Goal: Communication & Community: Answer question/provide support

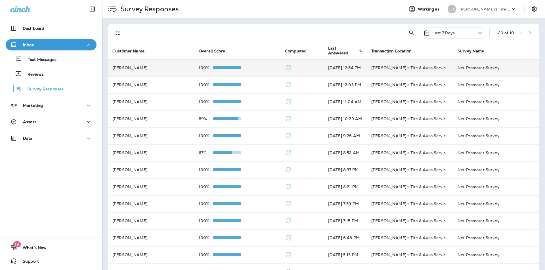
click at [255, 66] on div "100%" at bounding box center [237, 68] width 77 height 5
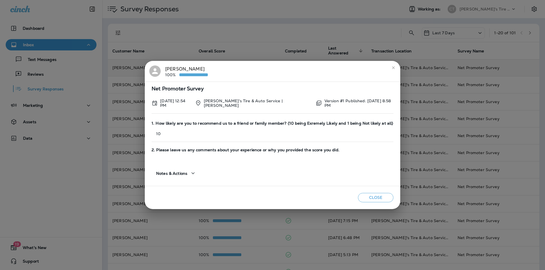
click at [391, 69] on icon "close" at bounding box center [393, 68] width 5 height 5
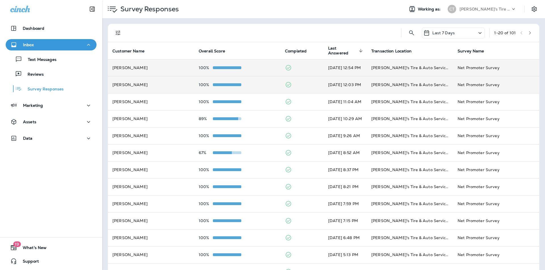
click at [259, 85] on div "100%" at bounding box center [237, 85] width 77 height 5
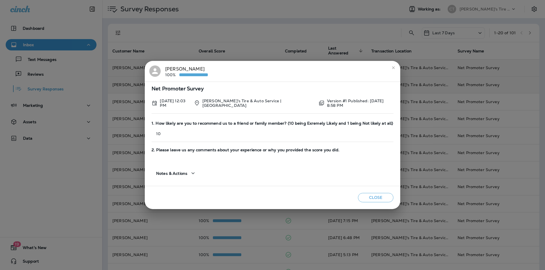
click at [393, 68] on icon "close" at bounding box center [393, 67] width 3 height 3
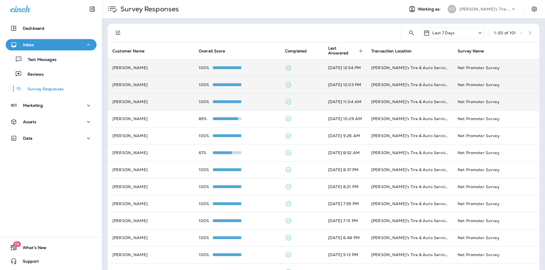
click at [260, 101] on div "100%" at bounding box center [237, 102] width 77 height 5
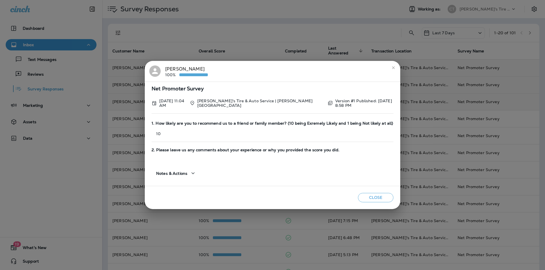
click at [393, 68] on icon "close" at bounding box center [393, 67] width 3 height 3
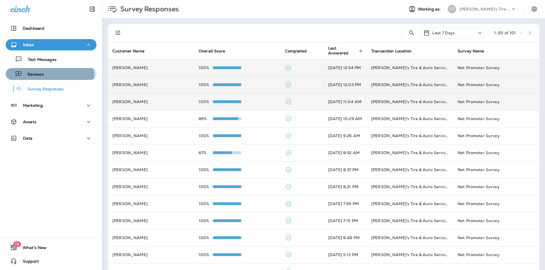
click at [38, 74] on p "Reviews" at bounding box center [33, 74] width 22 height 5
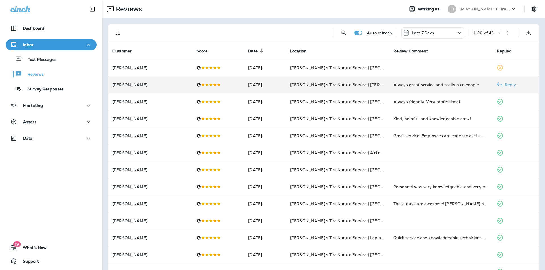
click at [505, 84] on p "Reply" at bounding box center [509, 85] width 14 height 5
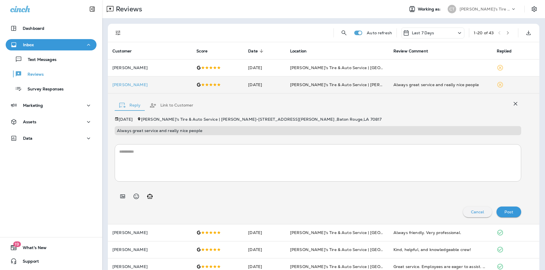
click at [150, 197] on icon "Generate AI response" at bounding box center [149, 196] width 7 height 7
type textarea "**********"
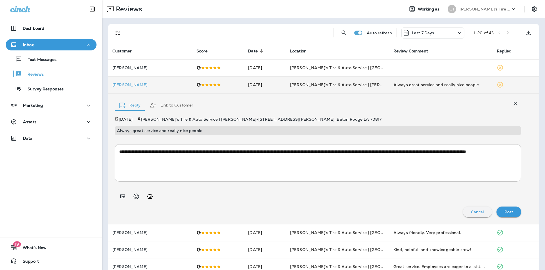
click at [505, 212] on p "Post" at bounding box center [508, 212] width 9 height 5
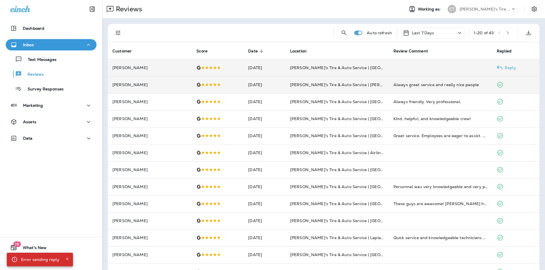
click at [506, 67] on p "Reply" at bounding box center [509, 68] width 14 height 5
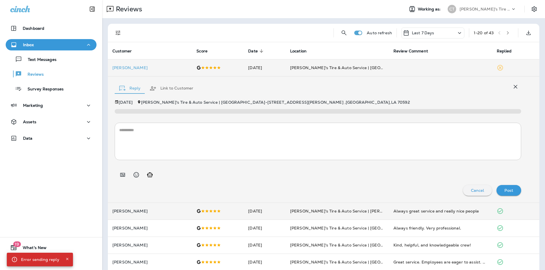
click at [150, 176] on icon "Generate AI response" at bounding box center [149, 175] width 7 height 7
type textarea "**********"
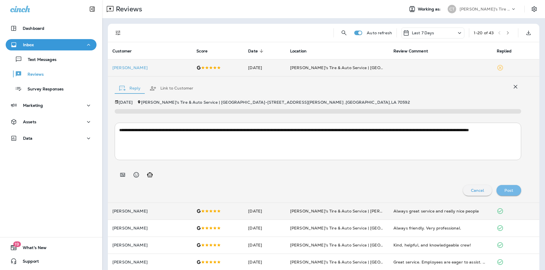
click at [503, 187] on div "Post" at bounding box center [509, 190] width 16 height 7
